Goal: Transaction & Acquisition: Purchase product/service

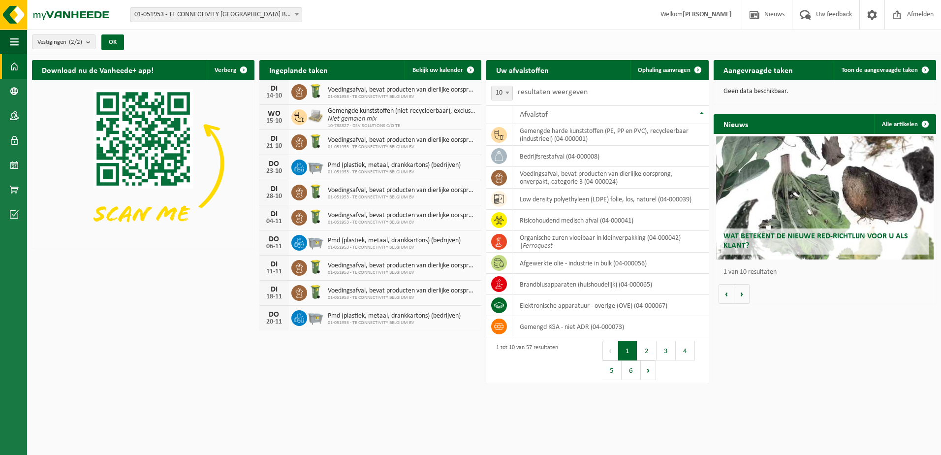
click at [15, 63] on span at bounding box center [14, 66] width 9 height 25
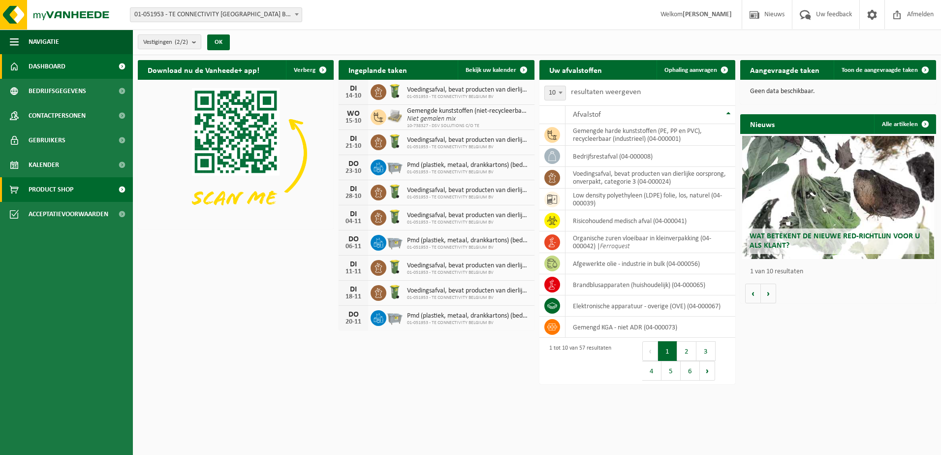
click at [49, 187] on span "Product Shop" at bounding box center [51, 189] width 45 height 25
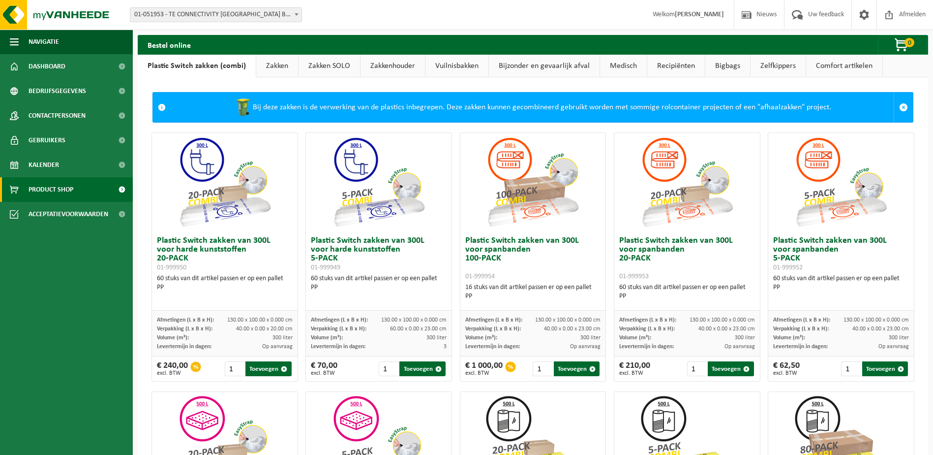
click at [284, 61] on link "Zakken" at bounding box center [277, 66] width 42 height 23
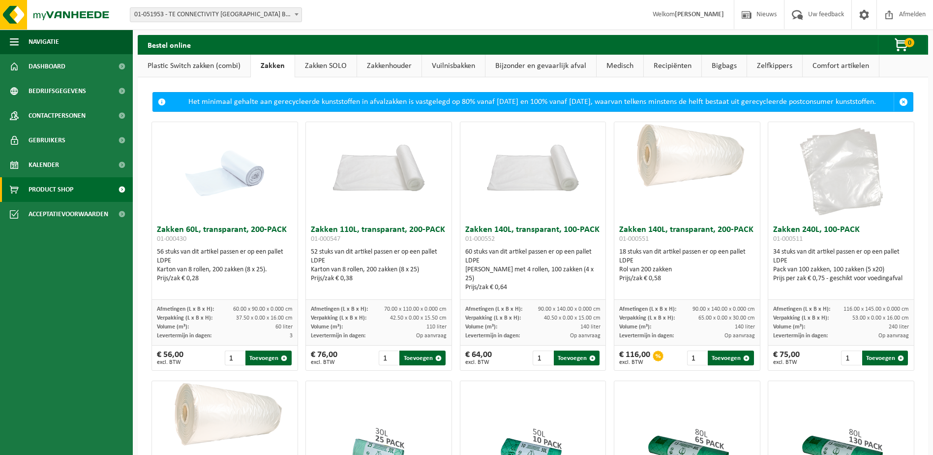
click at [319, 62] on link "Zakken SOLO" at bounding box center [326, 66] width 62 height 23
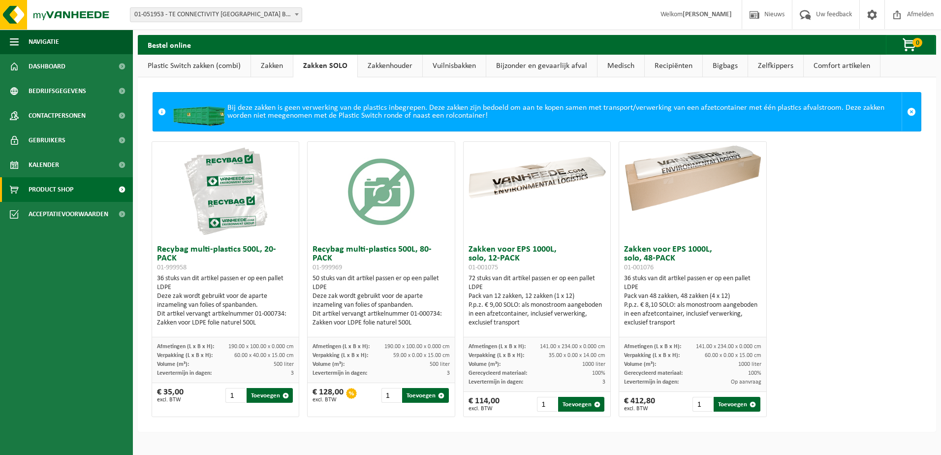
click at [185, 66] on link "Plastic Switch zakken (combi)" at bounding box center [194, 66] width 113 height 23
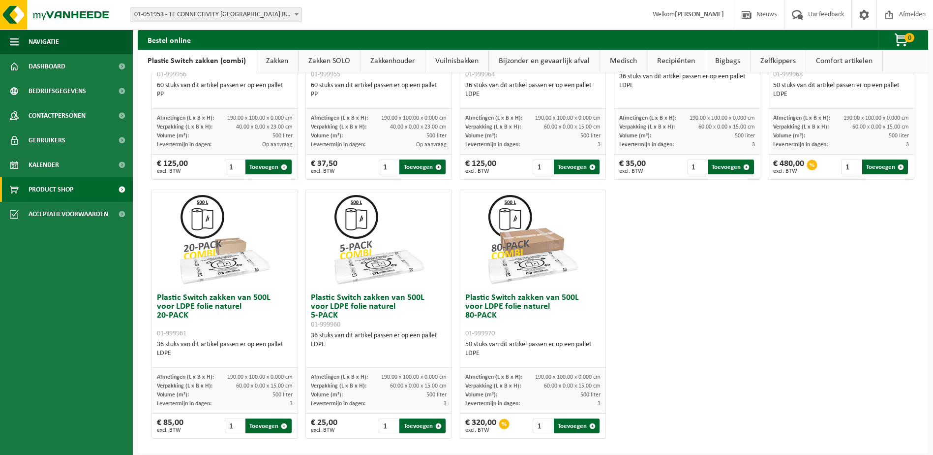
scroll to position [469, 0]
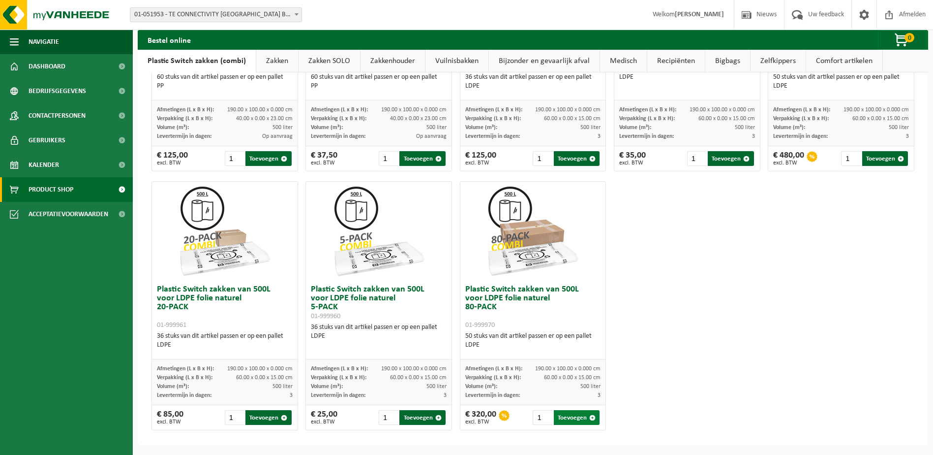
click at [570, 416] on button "Toevoegen" at bounding box center [577, 417] width 46 height 15
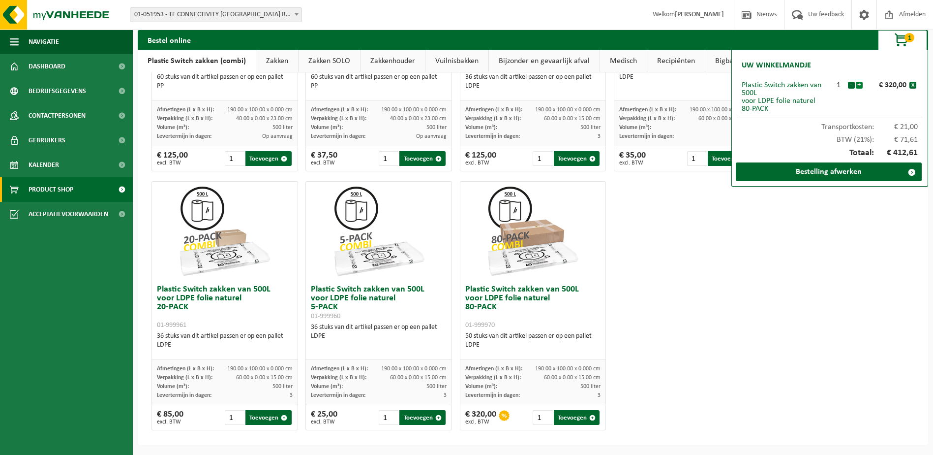
click at [859, 84] on button "+" at bounding box center [859, 85] width 7 height 7
click at [890, 173] on link "Bestelling afwerken" at bounding box center [829, 171] width 186 height 19
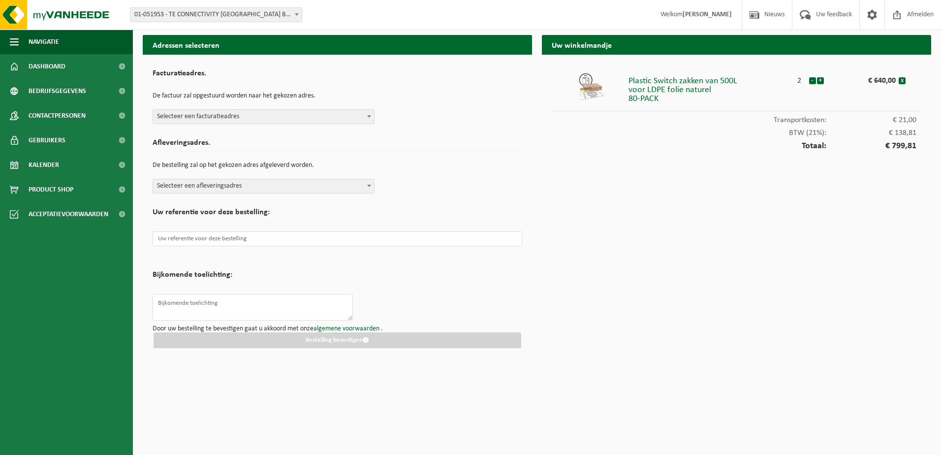
click at [371, 115] on b at bounding box center [369, 116] width 4 height 2
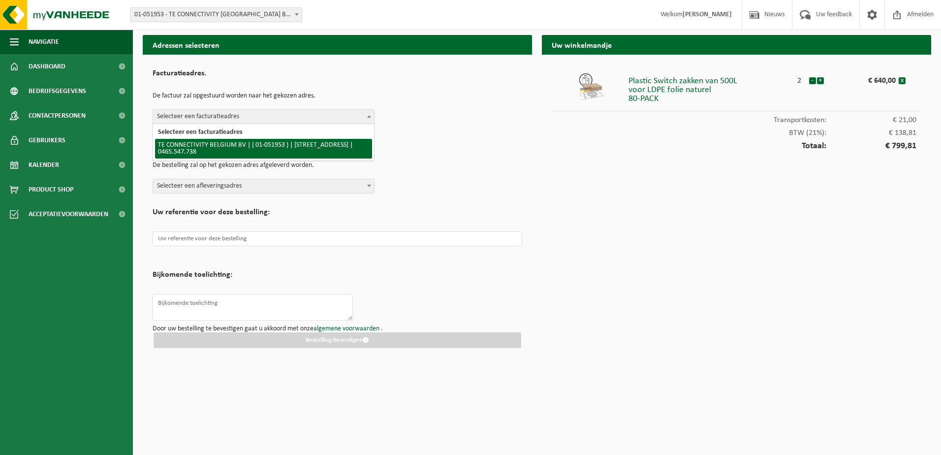
select select "253"
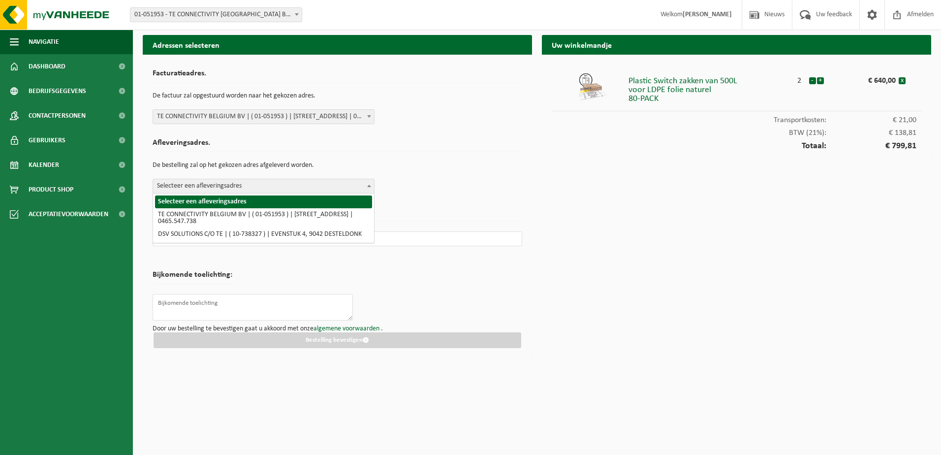
click at [331, 187] on span "Selecteer een afleveringsadres" at bounding box center [263, 186] width 221 height 14
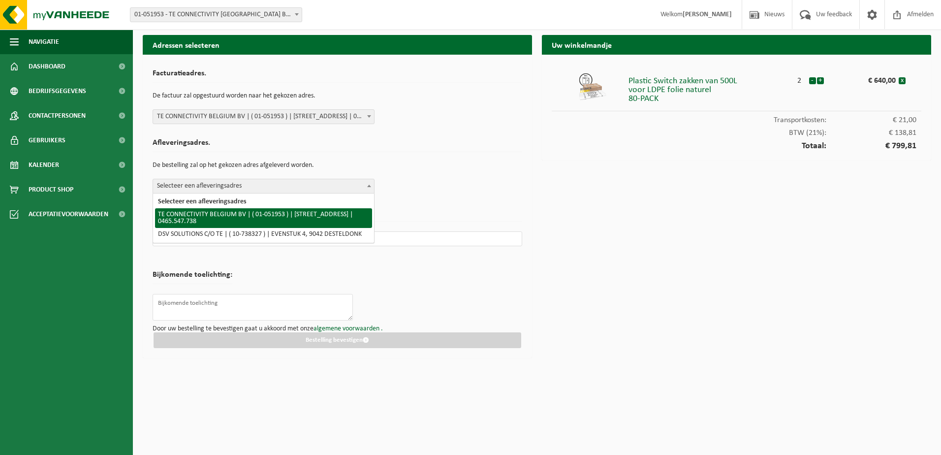
select select "253"
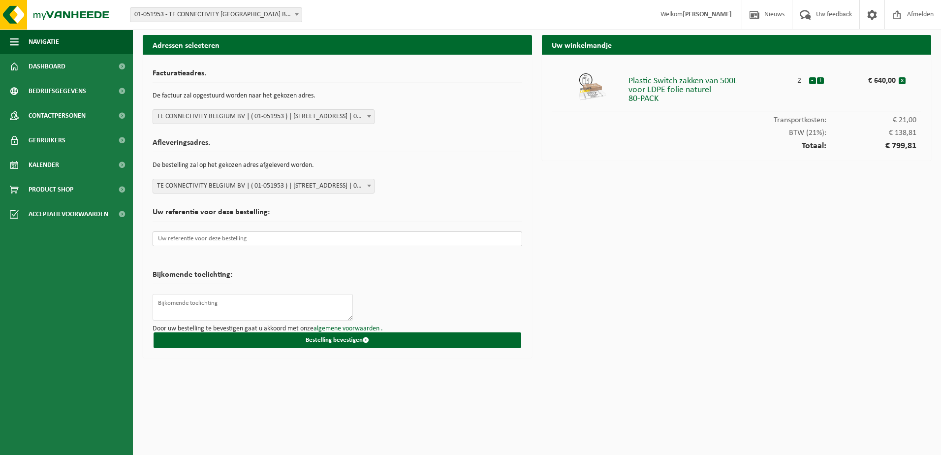
click at [263, 238] on input "text" at bounding box center [338, 238] width 370 height 15
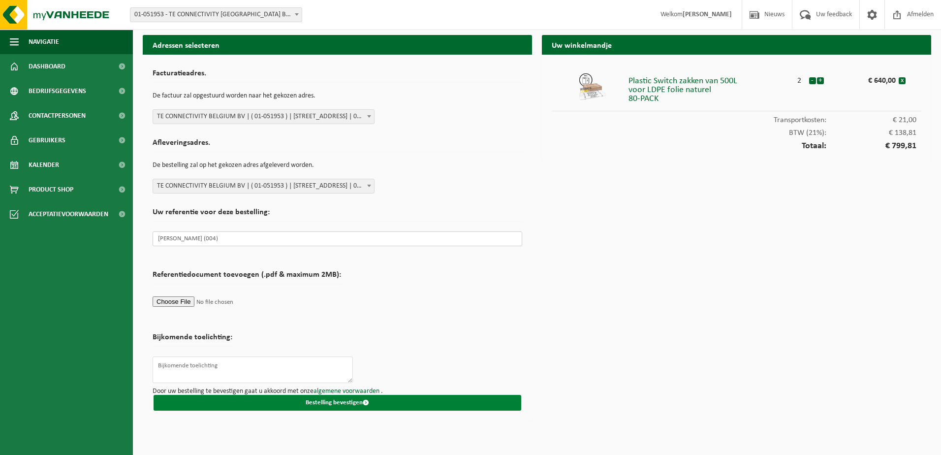
type input "tav Jean (004)"
click at [356, 401] on button "Bestelling bevestigen" at bounding box center [338, 403] width 368 height 16
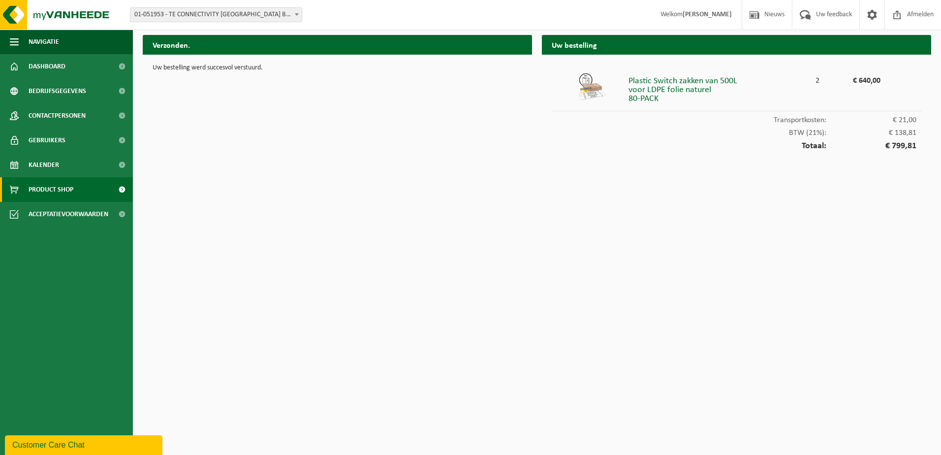
click at [59, 182] on span "Product Shop" at bounding box center [51, 189] width 45 height 25
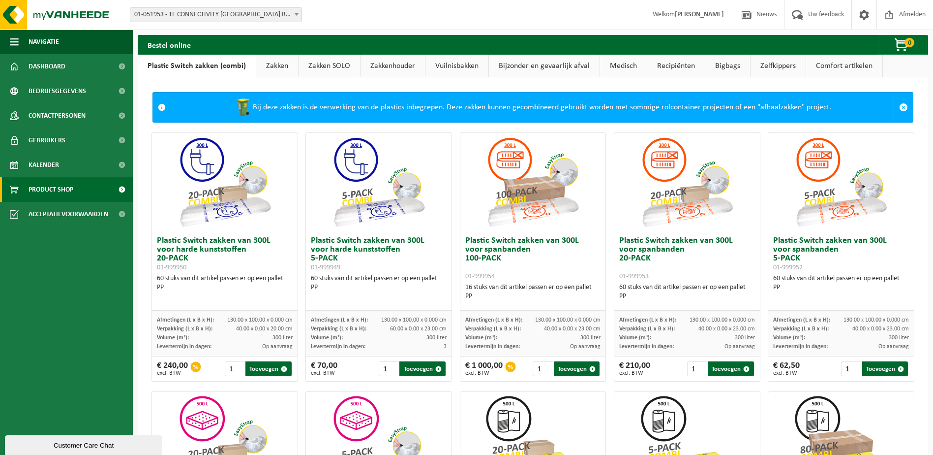
click at [271, 65] on link "Zakken" at bounding box center [277, 66] width 42 height 23
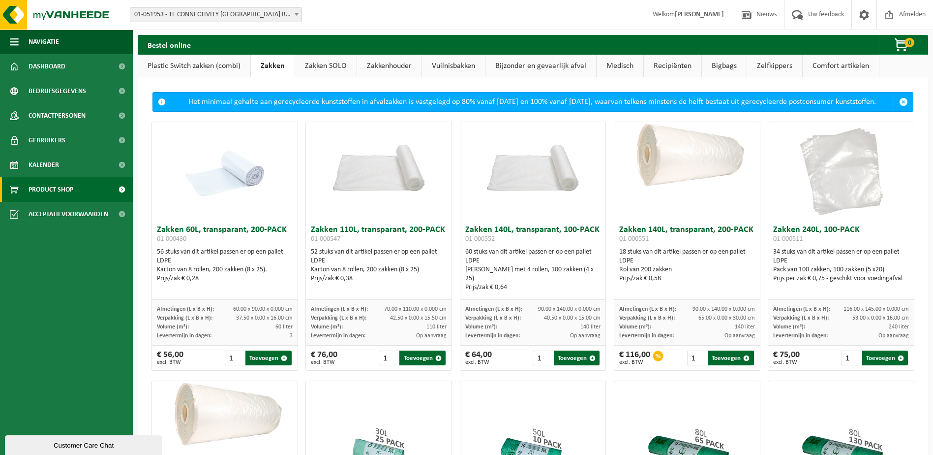
click at [331, 54] on div "Bestel online 0 Uw winkelmandje is momenteel leeg." at bounding box center [533, 45] width 791 height 20
click at [328, 66] on link "Zakken SOLO" at bounding box center [326, 66] width 62 height 23
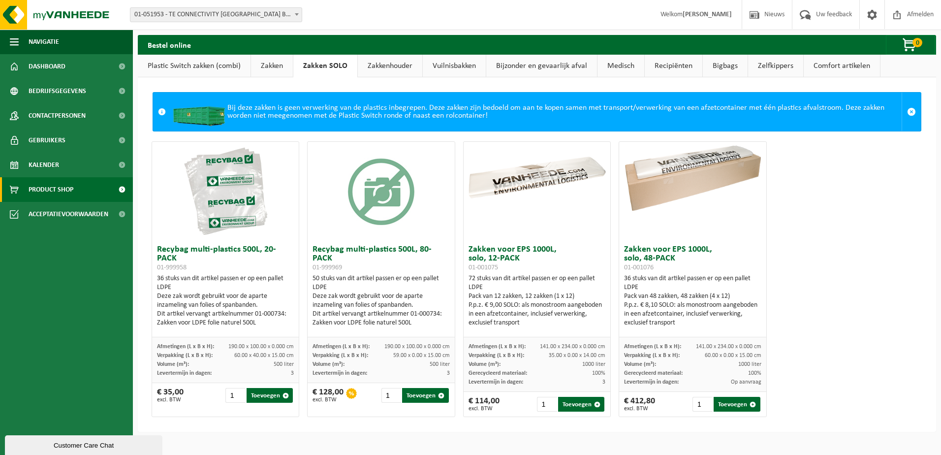
click at [272, 65] on link "Zakken" at bounding box center [272, 66] width 42 height 23
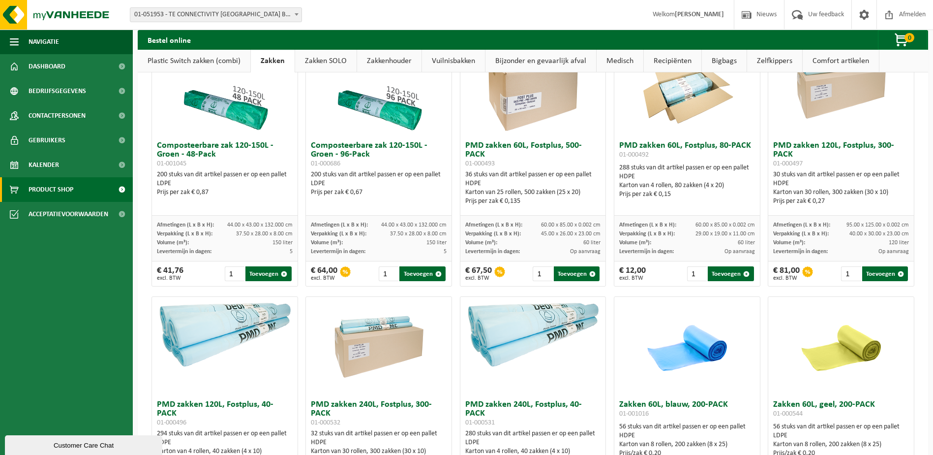
click at [183, 71] on link "Plastic Switch zakken (combi)" at bounding box center [194, 61] width 113 height 23
